Goal: Task Accomplishment & Management: Use online tool/utility

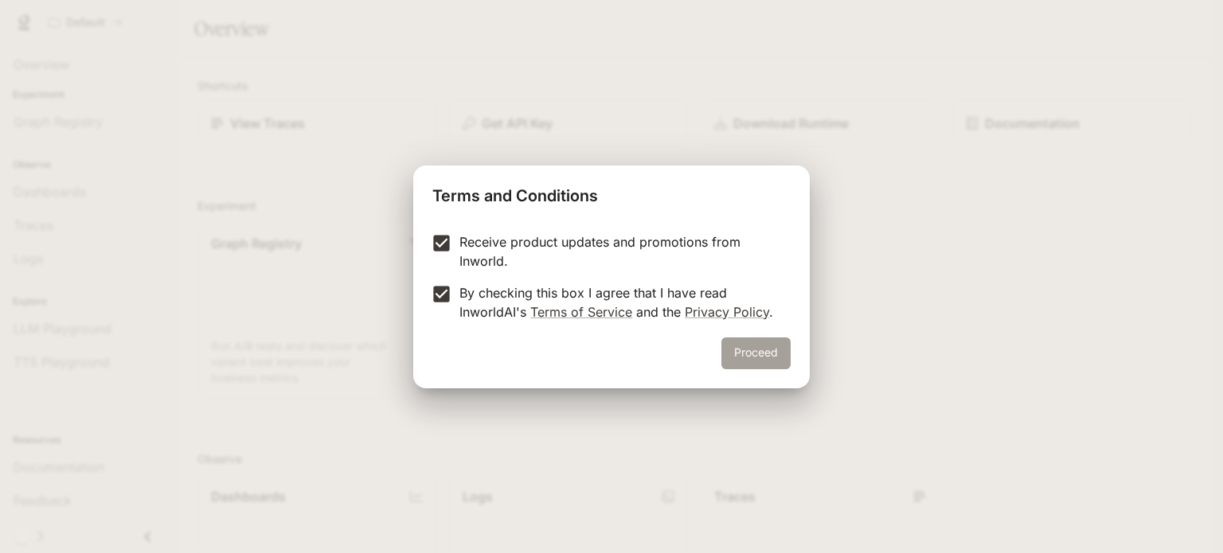
click at [762, 346] on button "Proceed" at bounding box center [756, 354] width 69 height 32
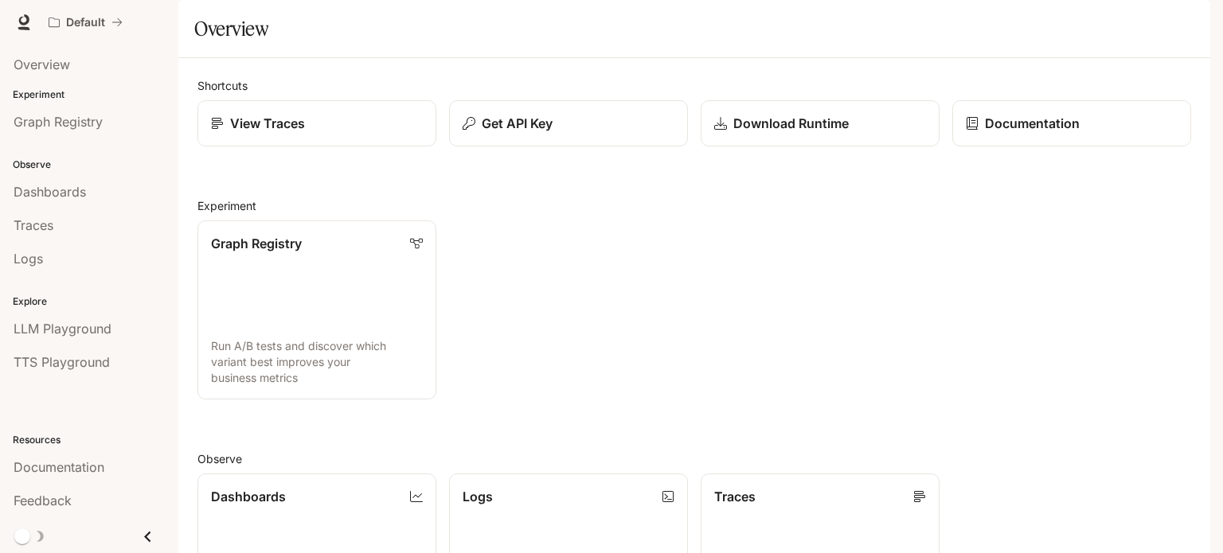
scroll to position [422, 0]
click at [59, 178] on link "Dashboards" at bounding box center [89, 192] width 166 height 30
click at [548, 147] on button "Get API Key" at bounding box center [568, 123] width 241 height 47
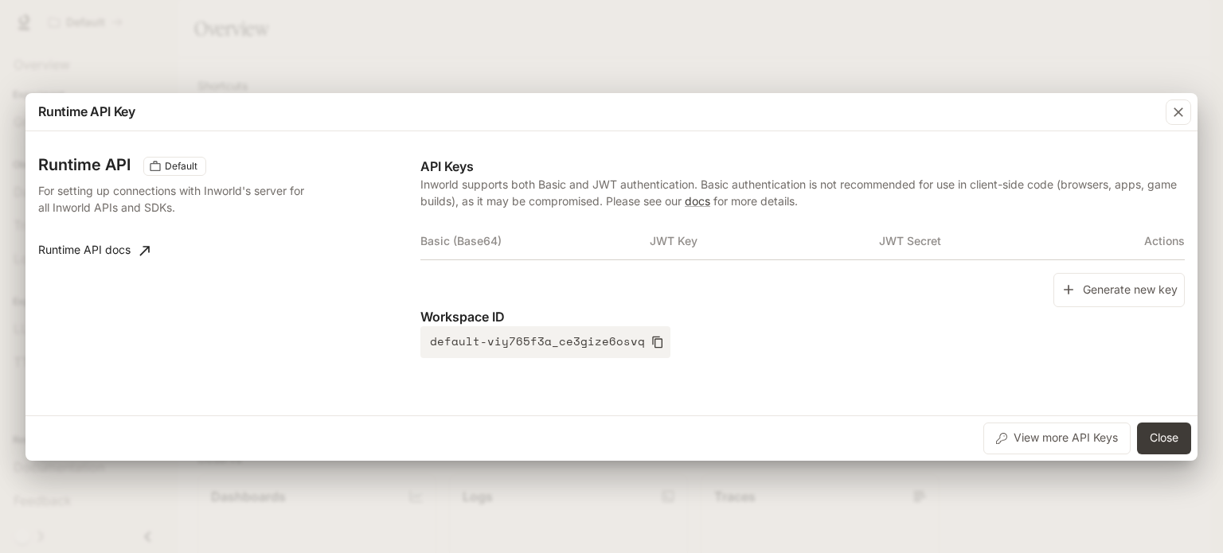
click at [829, 70] on div "Runtime API Key Runtime API Default For setting up connections with Inworld's s…" at bounding box center [611, 276] width 1223 height 553
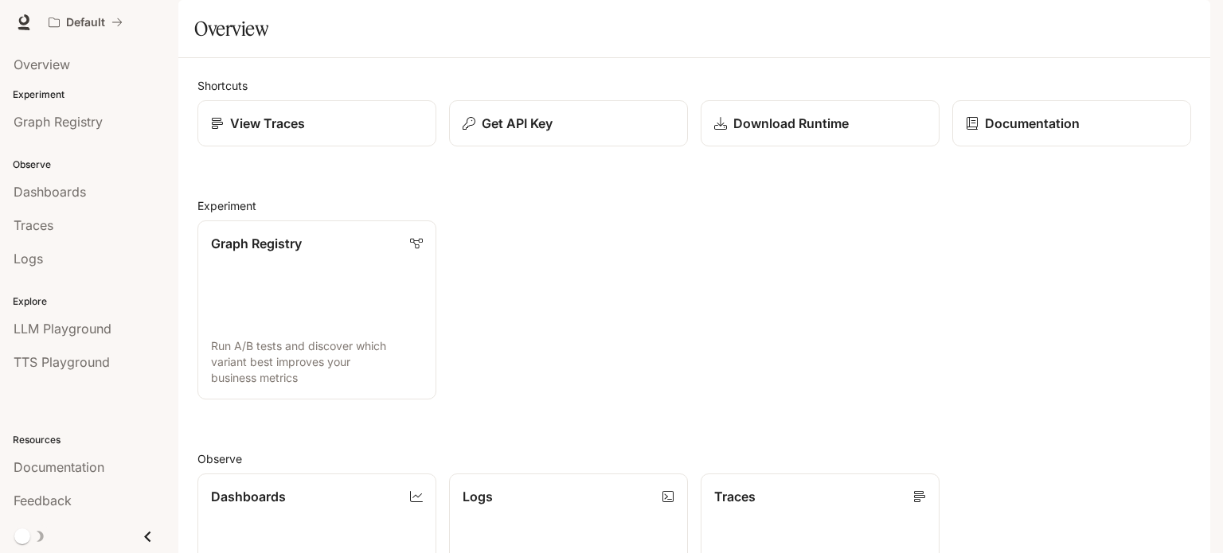
scroll to position [0, 0]
